Goal: Information Seeking & Learning: Learn about a topic

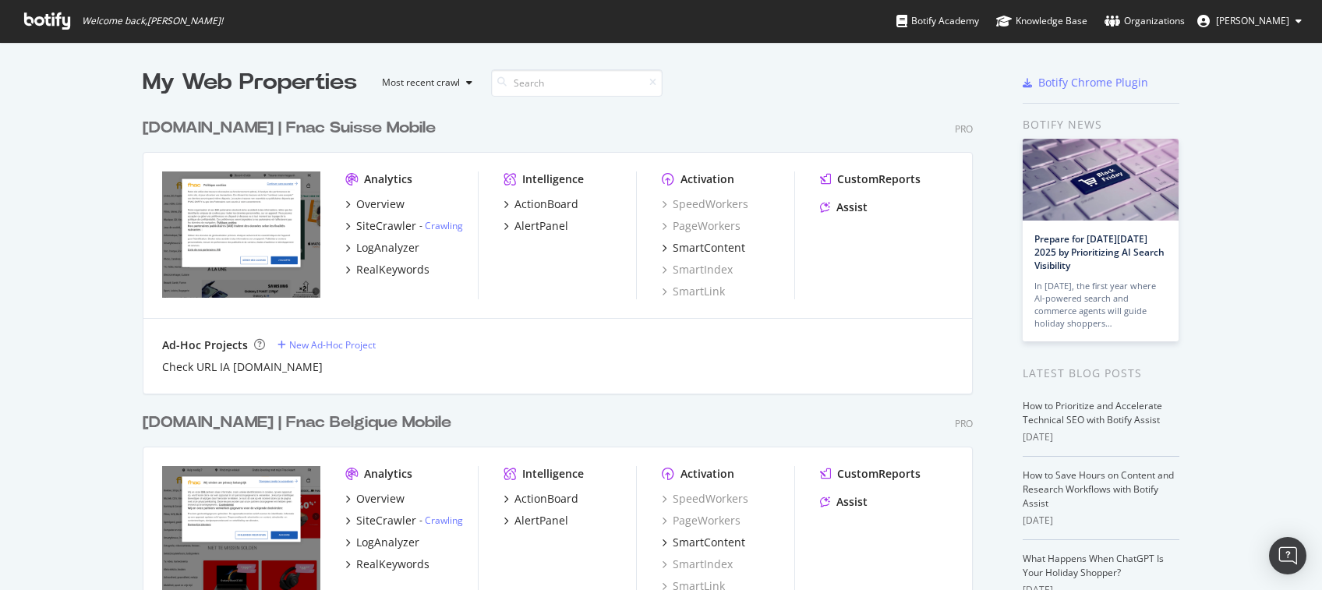
scroll to position [519, 0]
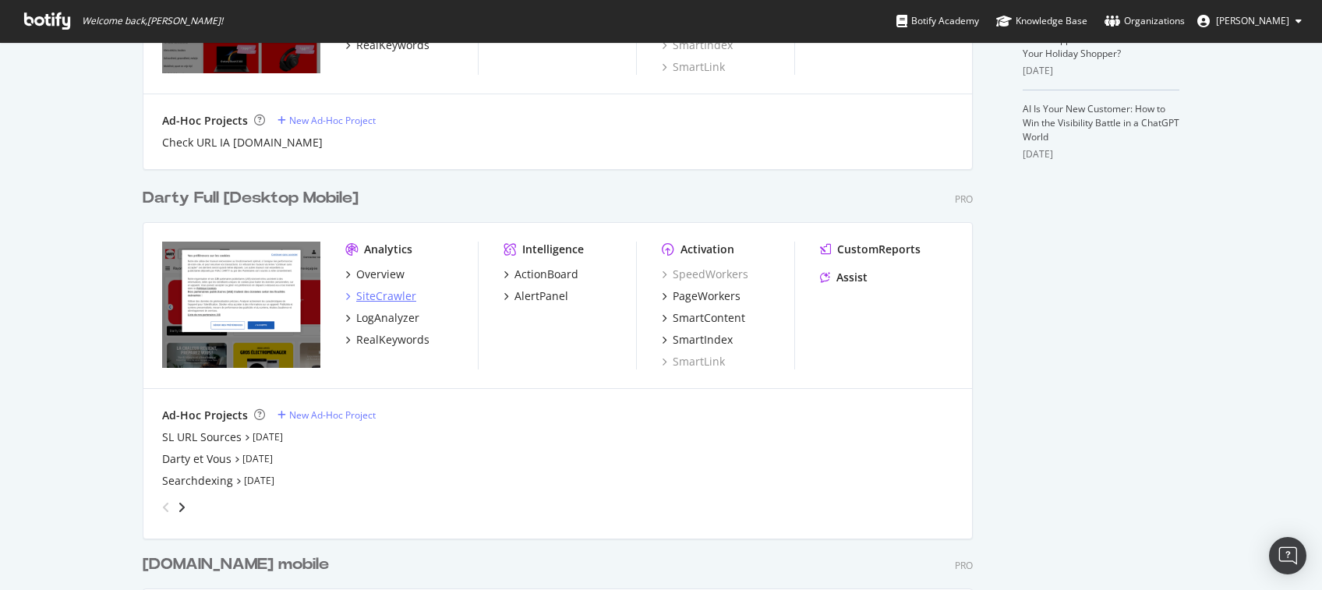
click at [375, 288] on div "SiteCrawler" at bounding box center [386, 296] width 60 height 16
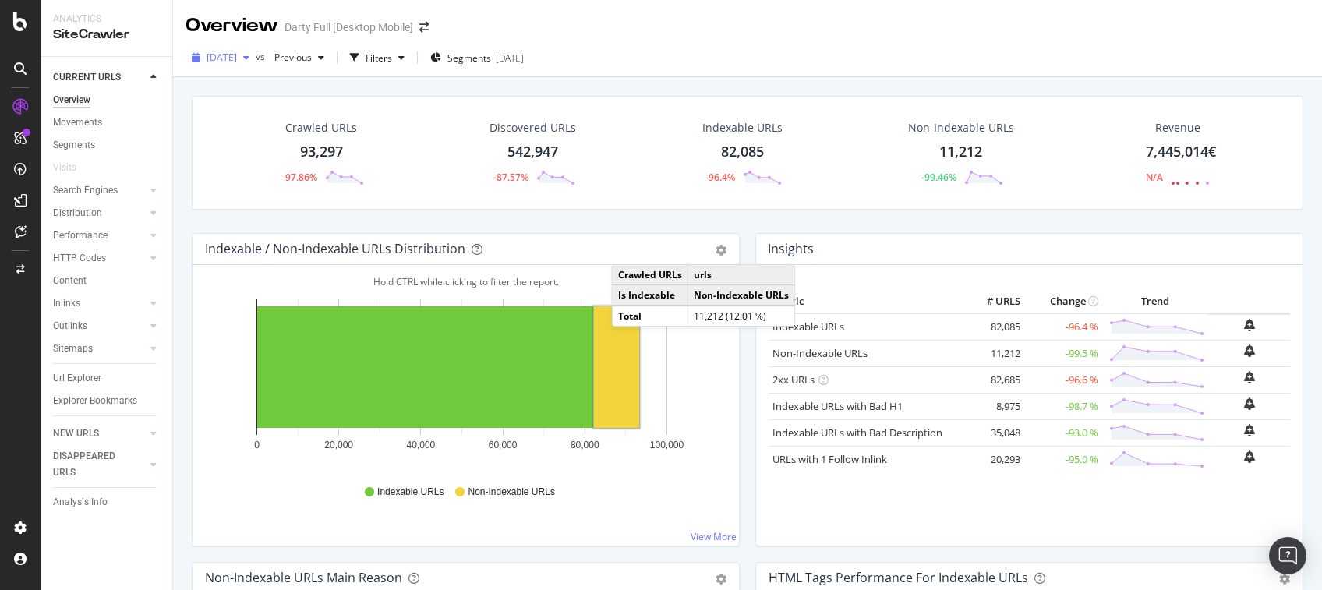
click at [249, 60] on icon "button" at bounding box center [246, 57] width 6 height 9
click at [748, 31] on div "Overview [PERSON_NAME] Full [Desktop Mobile]" at bounding box center [747, 19] width 1149 height 39
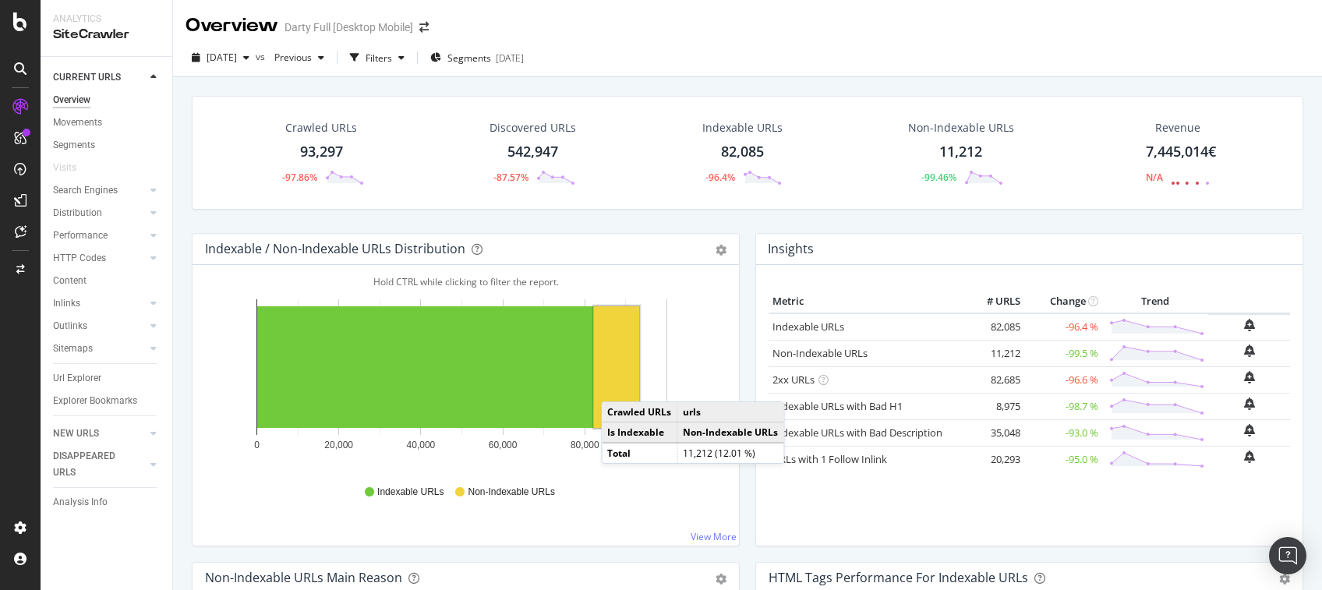
click at [616, 386] on rect "A chart." at bounding box center [616, 367] width 45 height 122
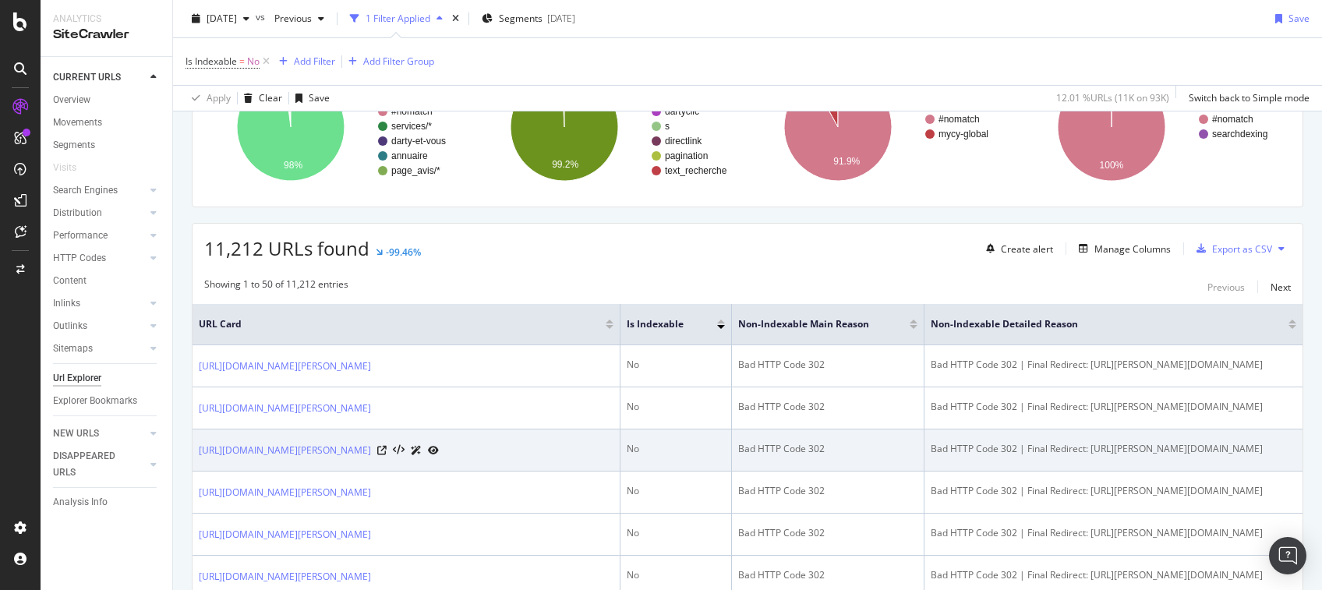
scroll to position [312, 0]
